Goal: Find specific page/section: Find specific page/section

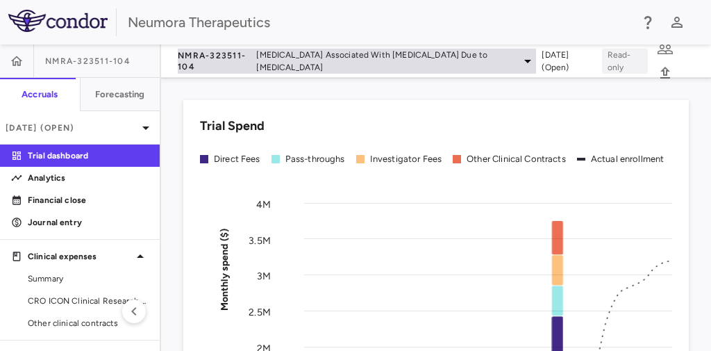
click at [519, 60] on icon at bounding box center [527, 61] width 17 height 17
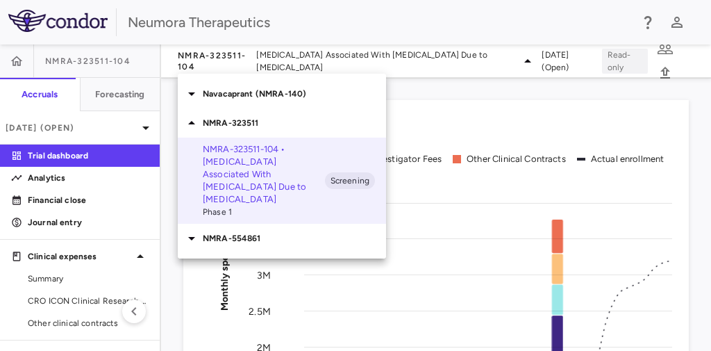
click at [280, 175] on p "NMRA-323511-104 • [MEDICAL_DATA] Associated With [MEDICAL_DATA] Due to [MEDICAL…" at bounding box center [264, 174] width 122 height 62
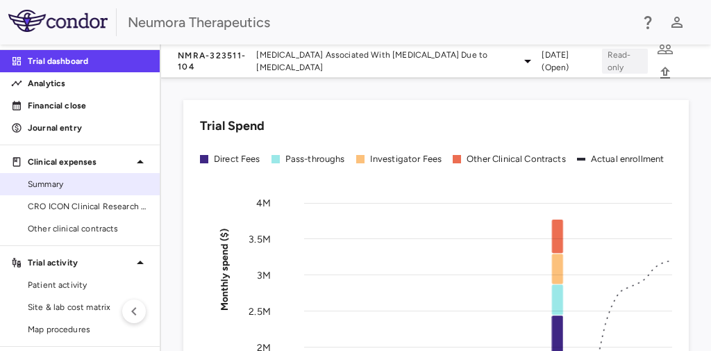
scroll to position [111, 0]
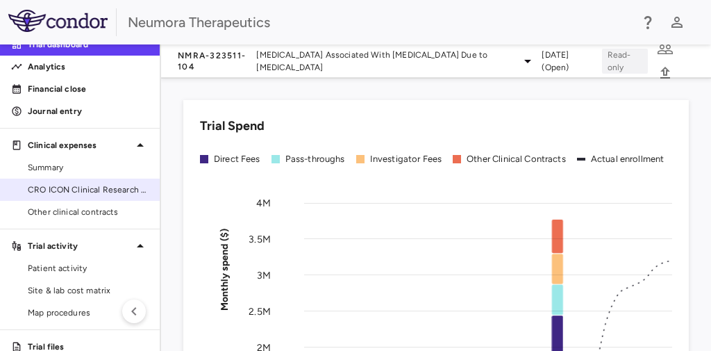
click at [63, 187] on span "CRO ICON Clinical Research Limited" at bounding box center [88, 189] width 121 height 12
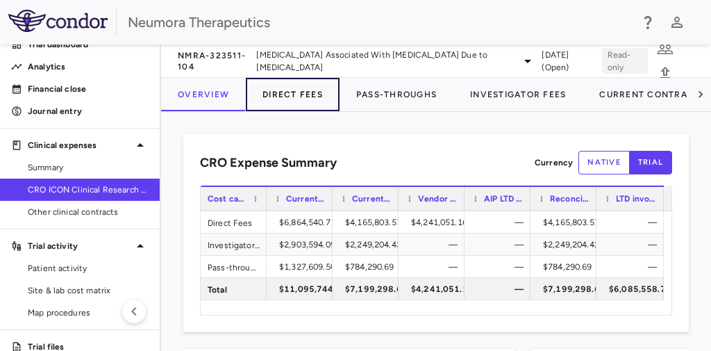
click at [296, 95] on button "Direct Fees" at bounding box center [293, 94] width 94 height 33
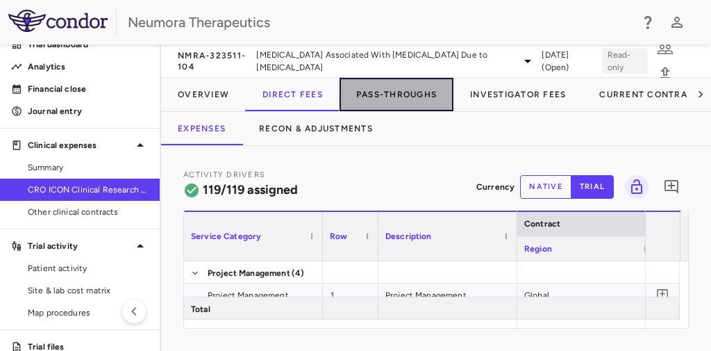
click at [401, 93] on button "Pass-Throughs" at bounding box center [396, 94] width 114 height 33
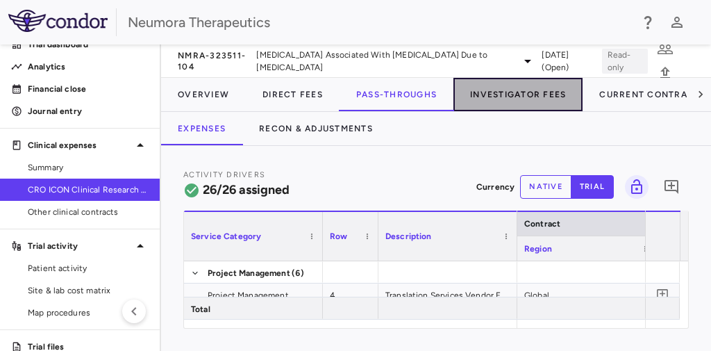
click at [548, 90] on button "Investigator Fees" at bounding box center [517, 94] width 129 height 33
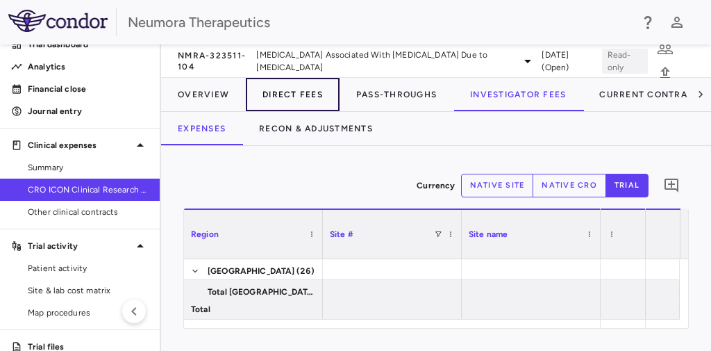
click at [306, 88] on button "Direct Fees" at bounding box center [293, 94] width 94 height 33
